Goal: Information Seeking & Learning: Learn about a topic

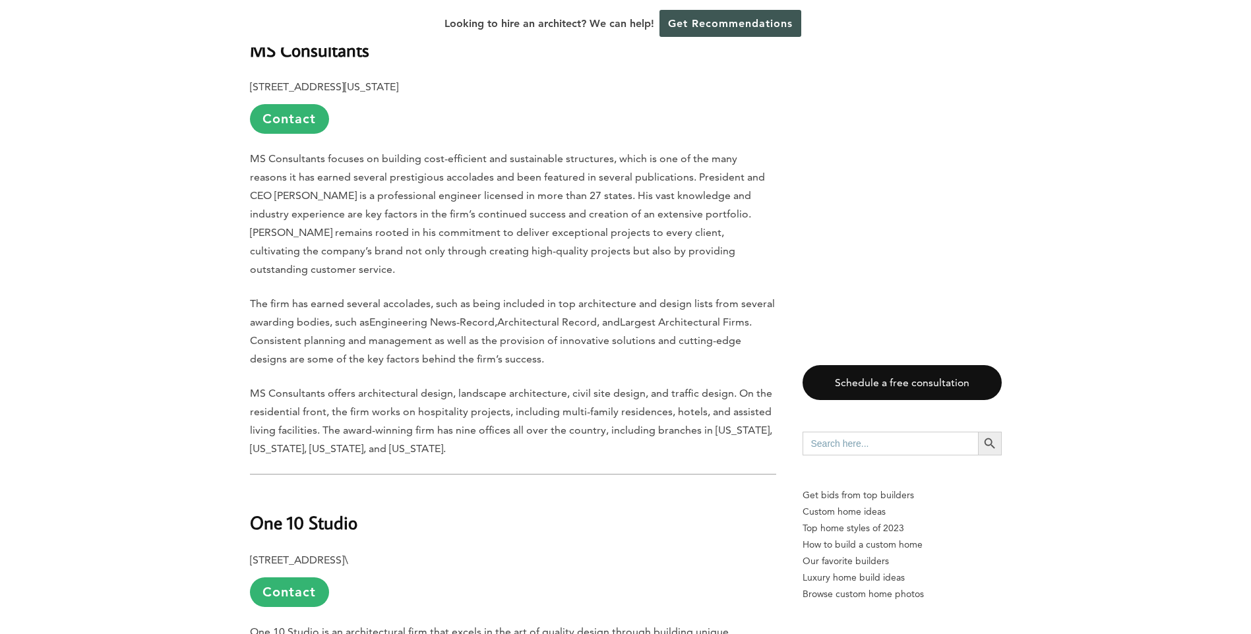
scroll to position [3295, 0]
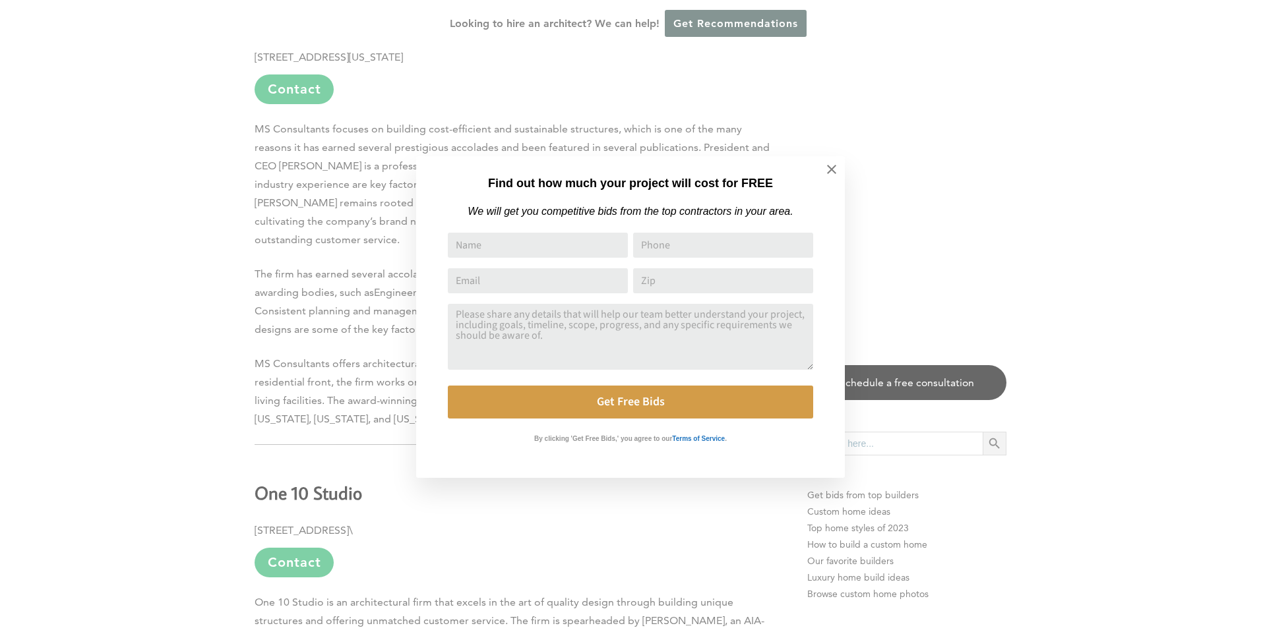
click at [1250, 330] on html "Cookies at Home Builder Digest To provide the best experience on this website, …" at bounding box center [630, 152] width 1261 height 6895
click at [832, 168] on icon at bounding box center [831, 169] width 15 height 15
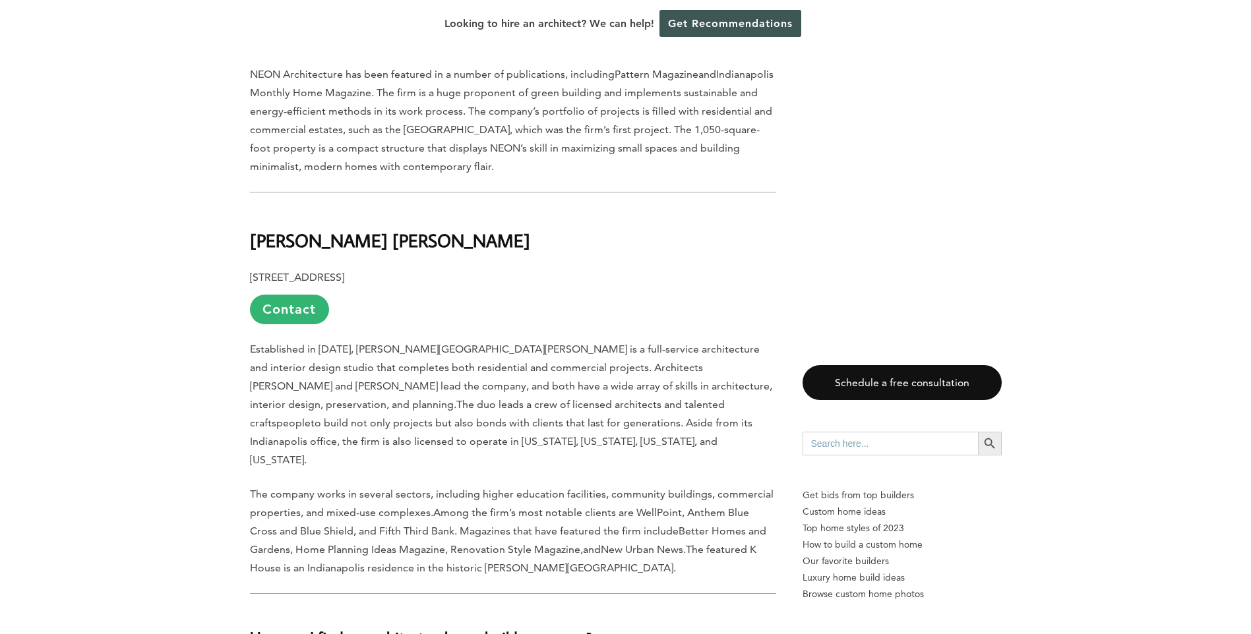
scroll to position [4791, 0]
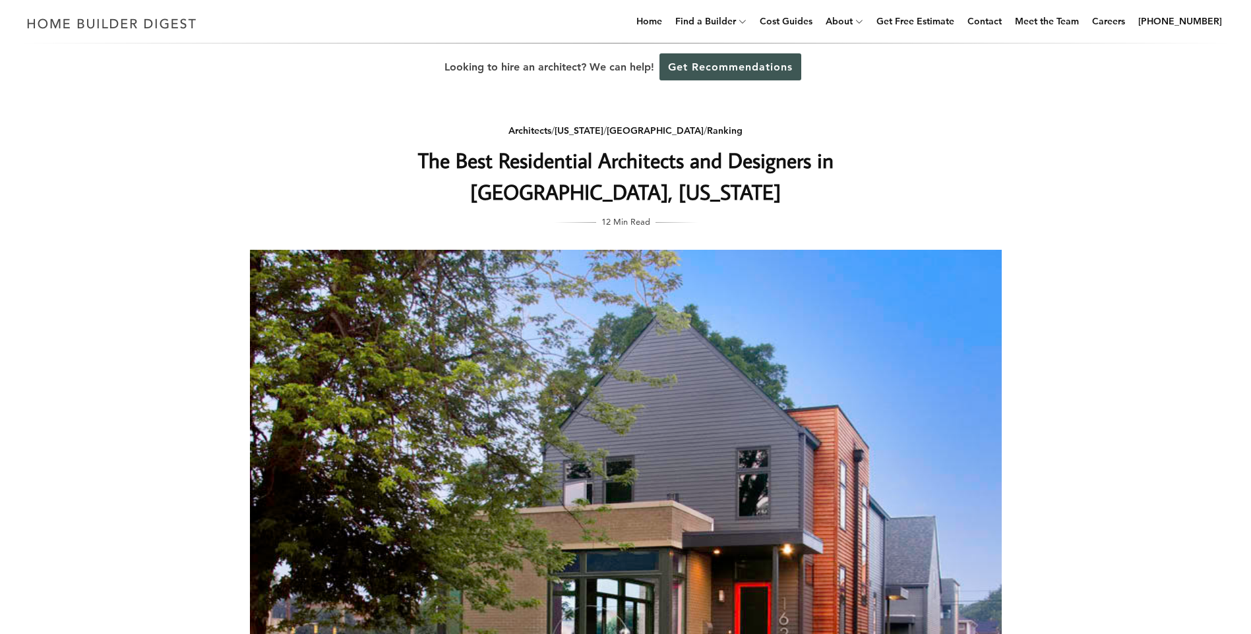
scroll to position [4791, 0]
